Goal: Find specific page/section

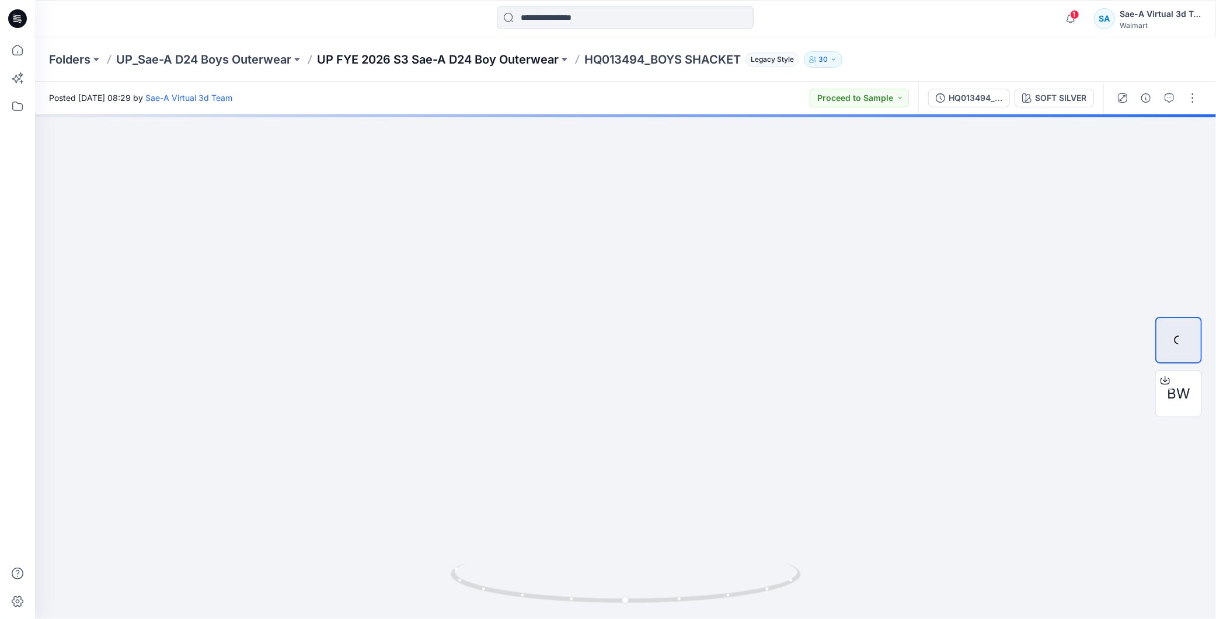
click at [521, 61] on p "UP FYE 2026 S3 Sae-A D24 Boy Outerwear" at bounding box center [438, 59] width 242 height 16
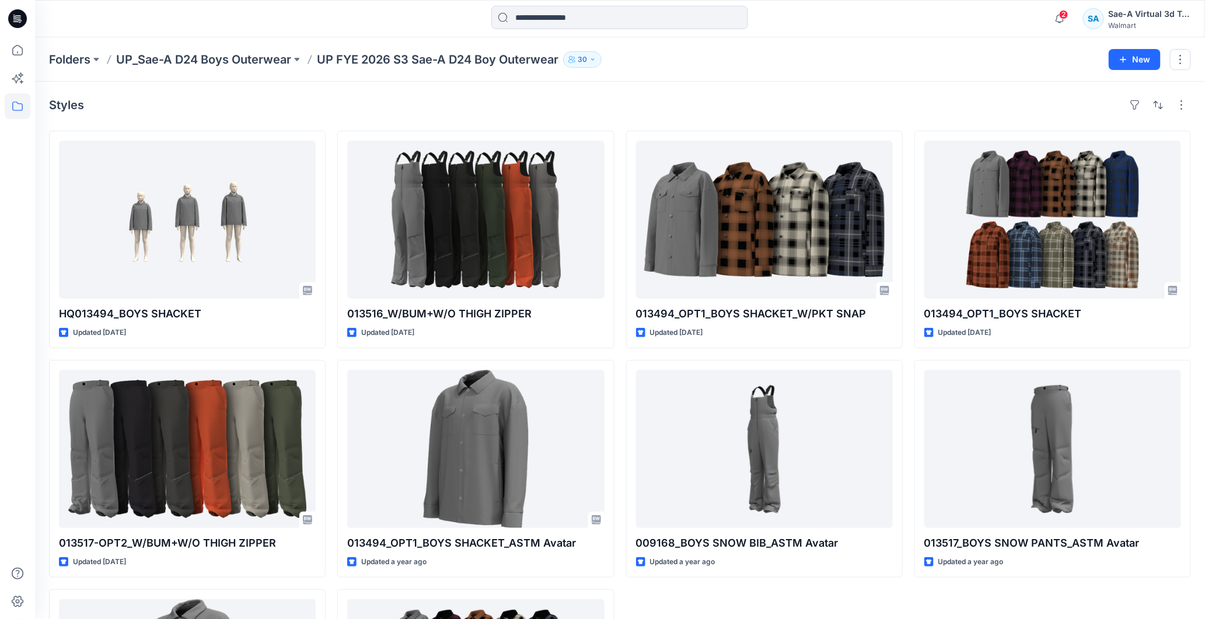
click at [21, 13] on icon at bounding box center [17, 18] width 19 height 19
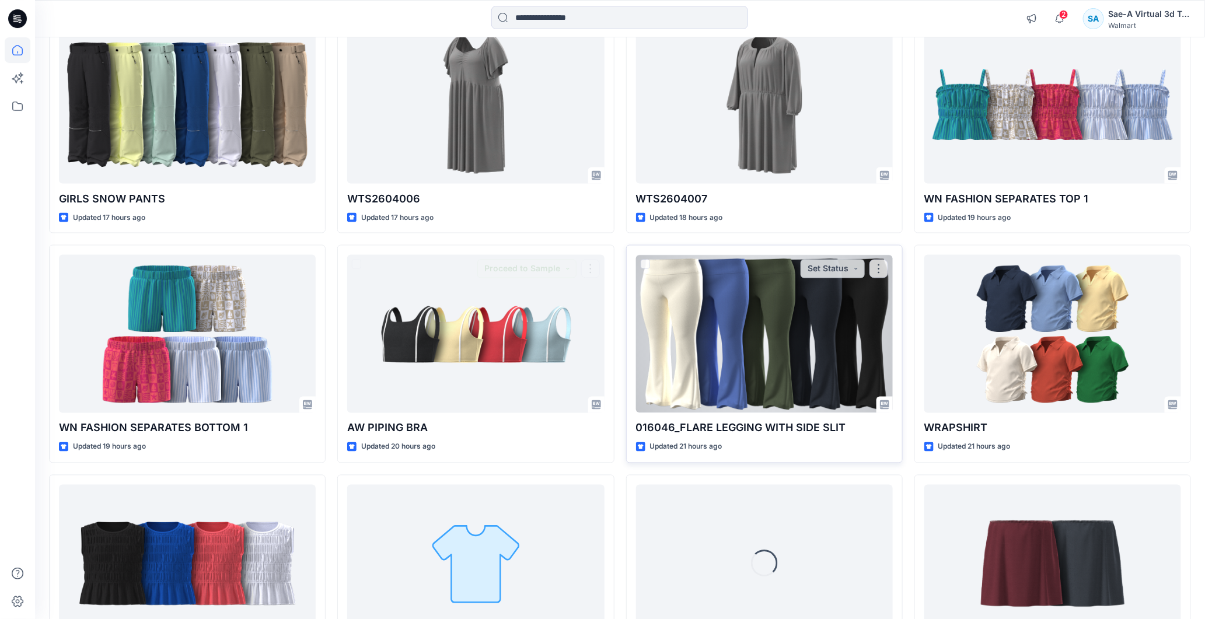
scroll to position [447, 0]
